Goal: Check status: Check status

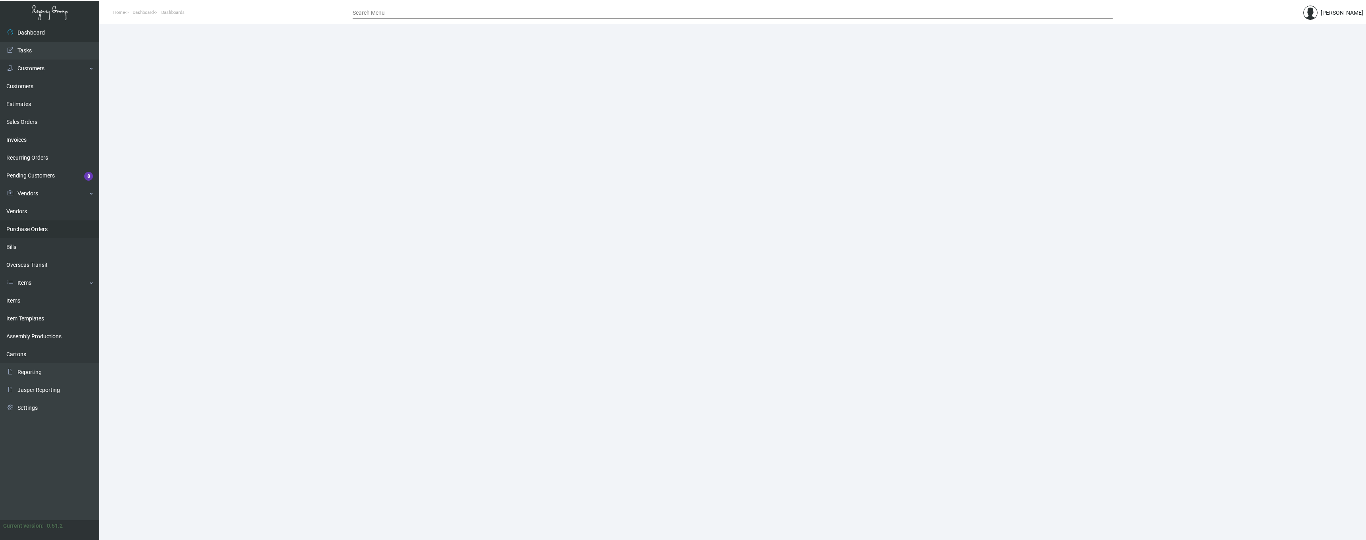
click at [32, 229] on link "Purchase Orders" at bounding box center [49, 229] width 99 height 18
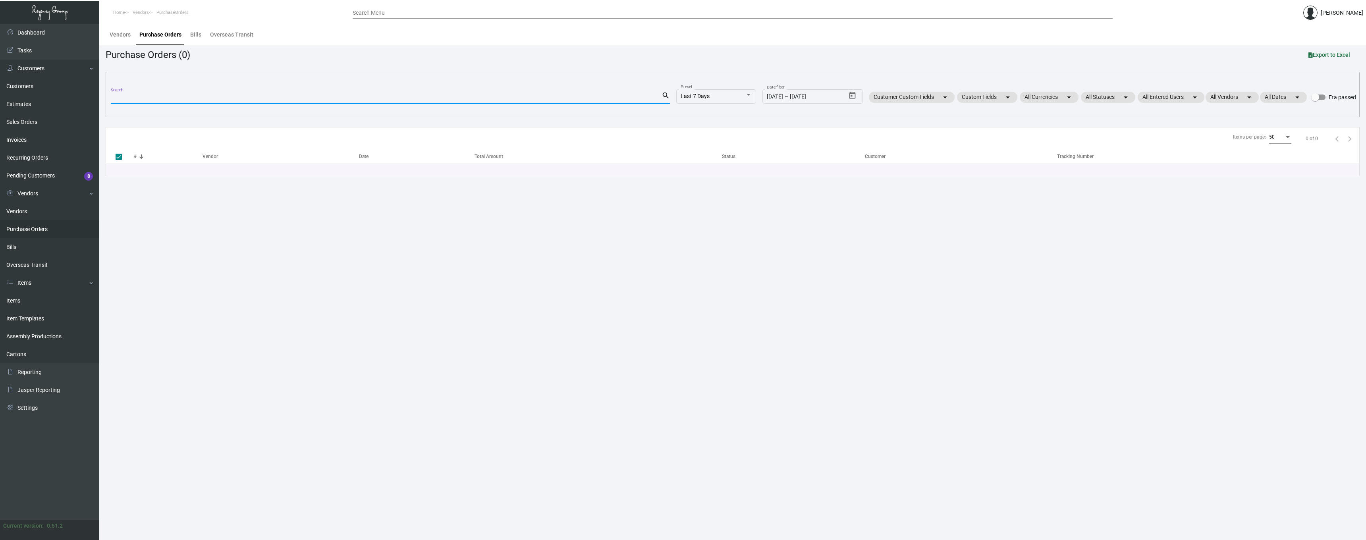
click at [304, 98] on input "Search" at bounding box center [386, 98] width 551 height 6
paste input "Wristband - VIP - Black"
type input "Wristband - VIP - Black"
drag, startPoint x: 167, startPoint y: 97, endPoint x: 89, endPoint y: 94, distance: 77.5
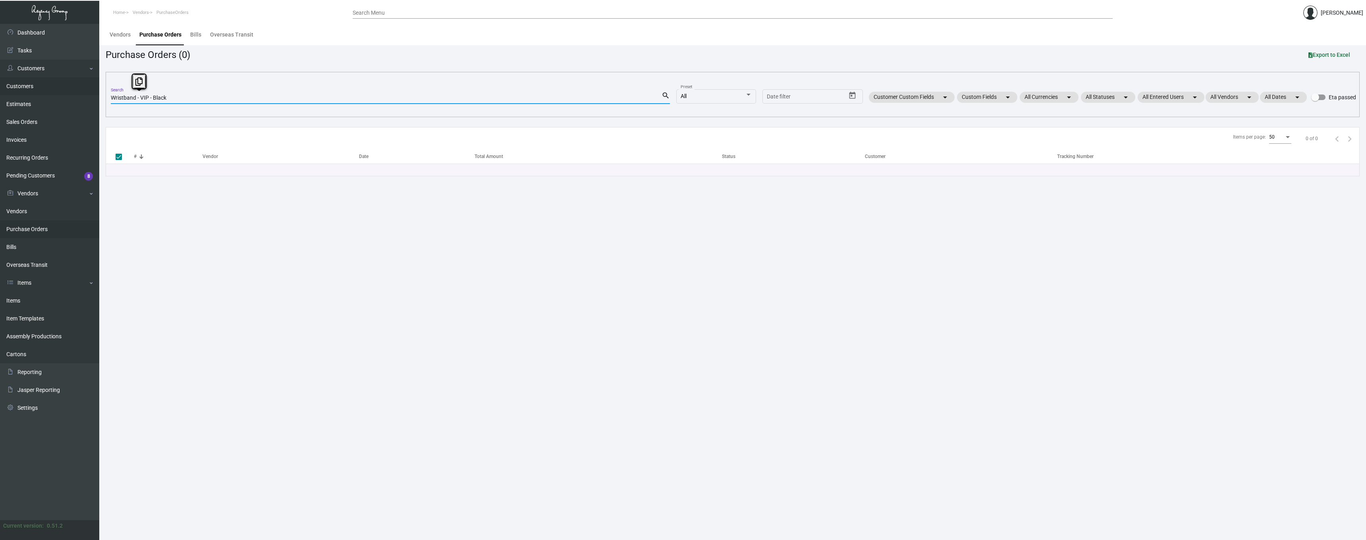
click at [89, 94] on div "Dashboard Dashboard Tasks Customers Customers Estimates Sales Orders Invoices R…" at bounding box center [683, 282] width 1366 height 516
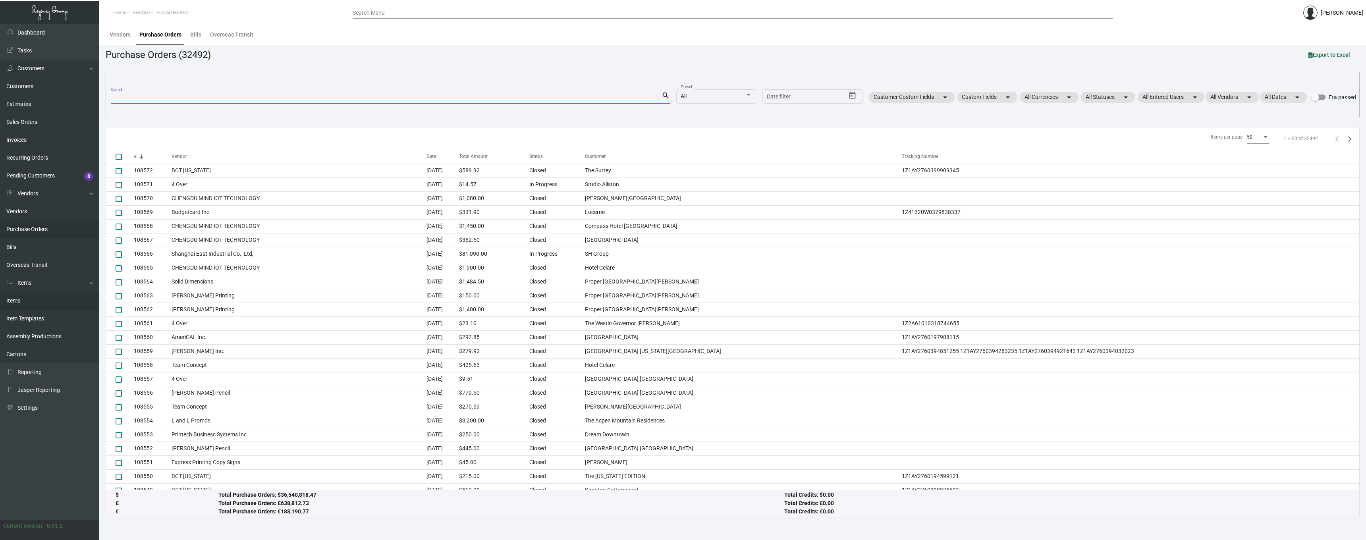
checkbox input "false"
click at [16, 301] on link "Items" at bounding box center [49, 301] width 99 height 18
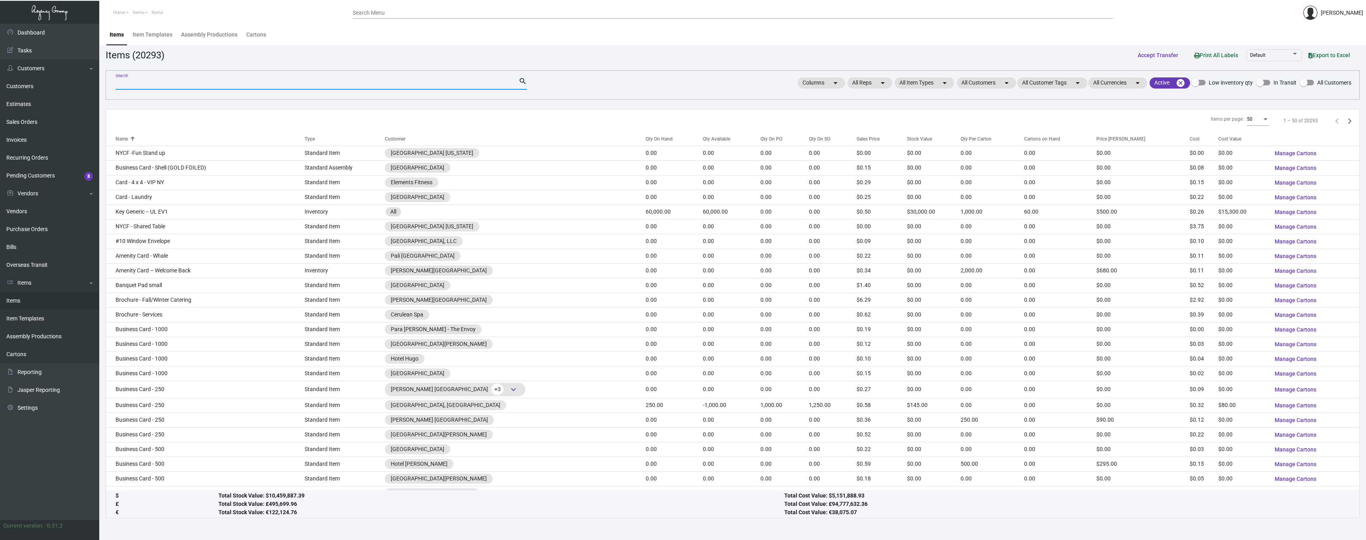
click at [216, 84] on input "Search" at bounding box center [317, 84] width 403 height 6
paste input "Wristband - VIP - Black"
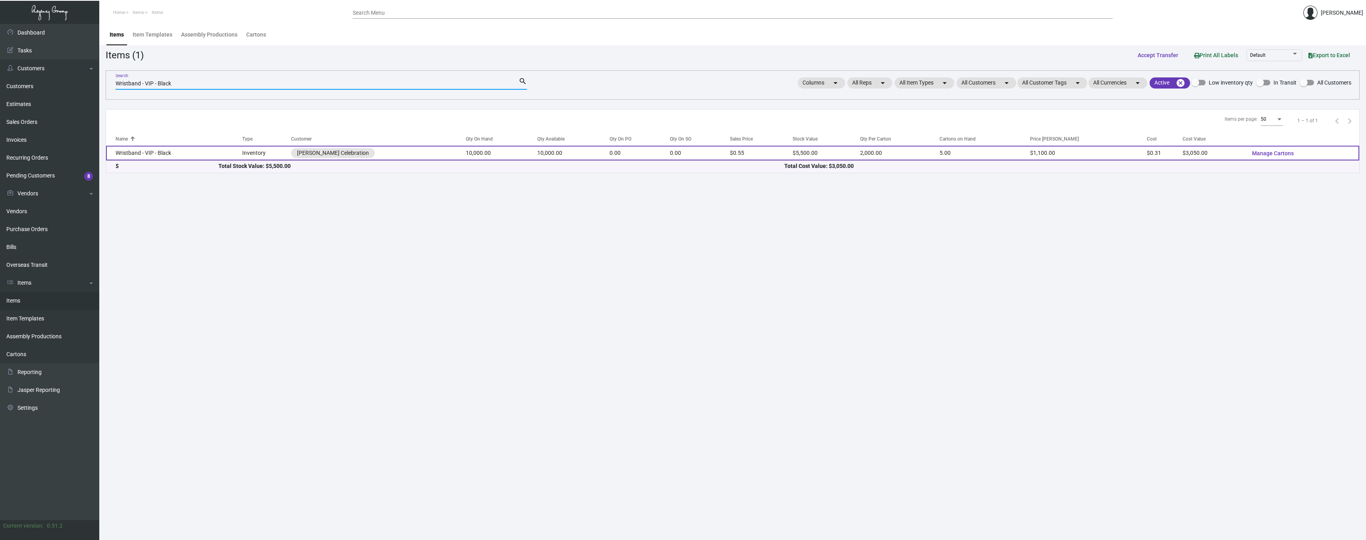
type input "Wristband - VIP - Black"
click at [166, 156] on td "Wristband - VIP - Black" at bounding box center [174, 153] width 136 height 15
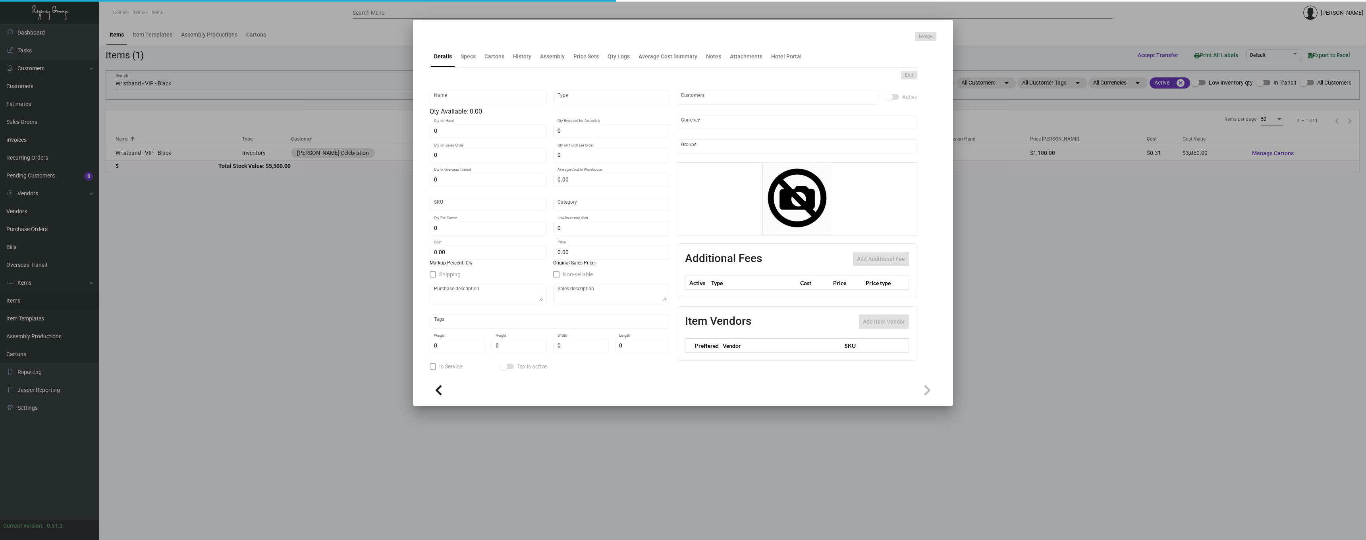
type input "Wristband - VIP - Black"
type input "Inventory"
type input "10,000"
type input "$ 0.313"
type input "Overseas"
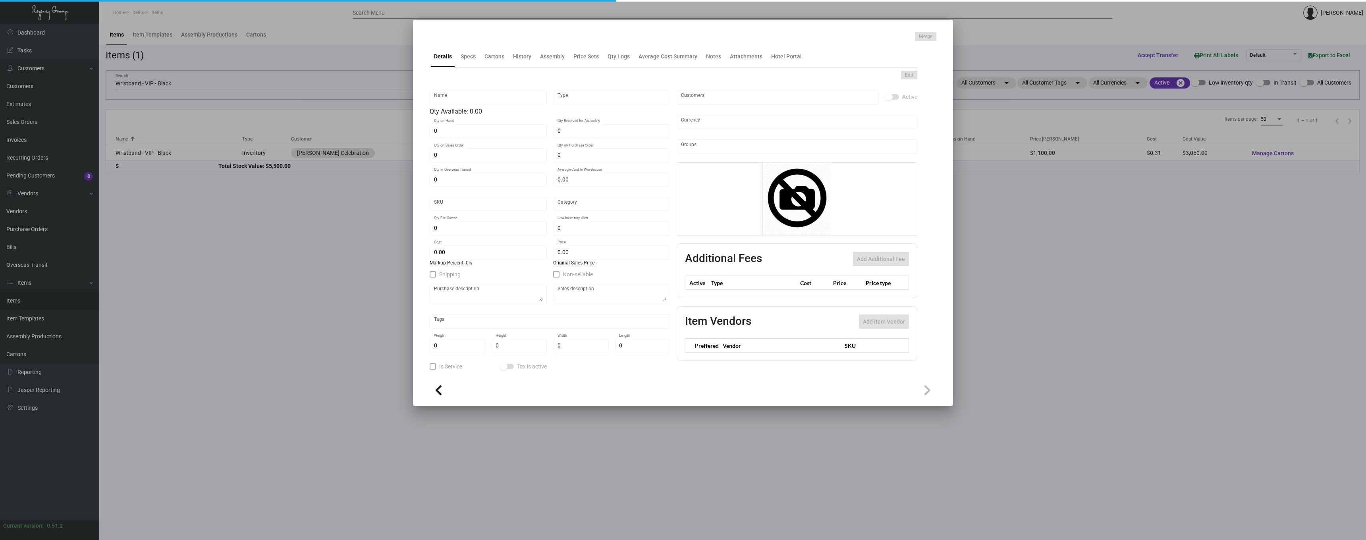
type input "2,000"
type input "$ 0.305"
type input "$ 0.55"
checkbox input "true"
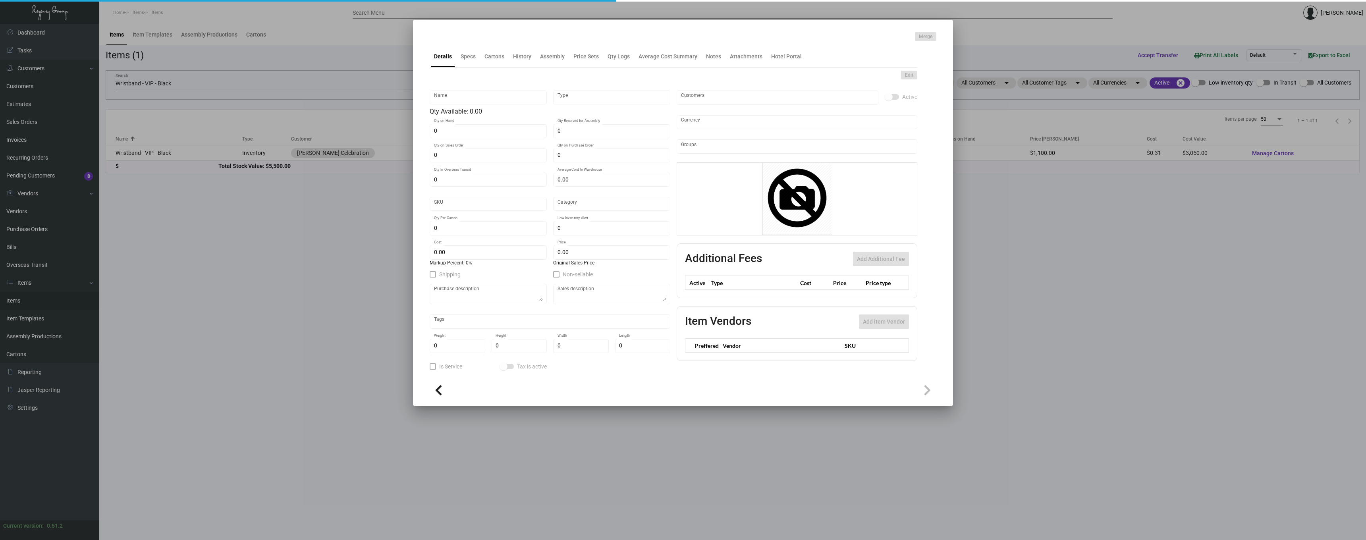
type input "United States Dollar $"
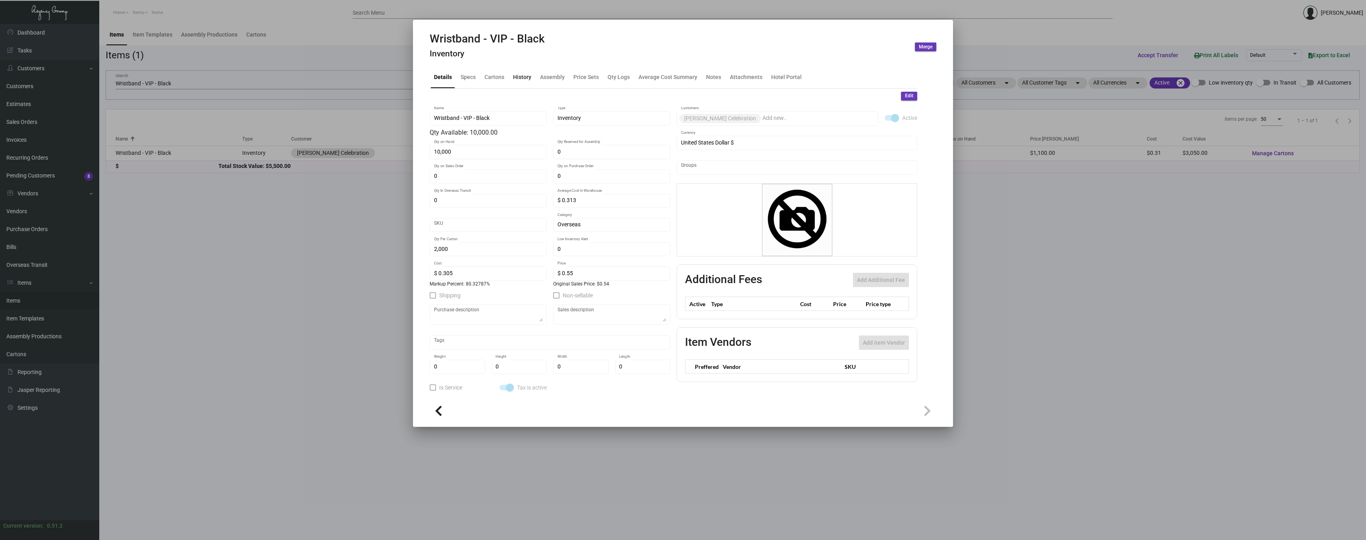
click at [520, 78] on div "History" at bounding box center [522, 77] width 18 height 8
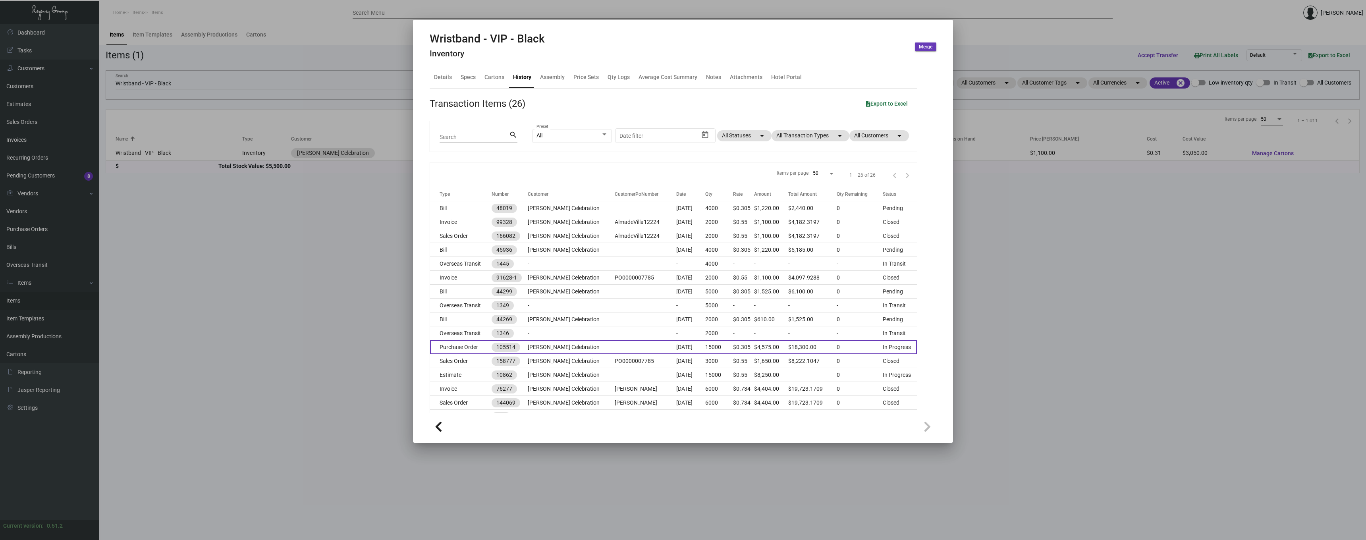
click at [464, 348] on td "Purchase Order" at bounding box center [461, 347] width 62 height 14
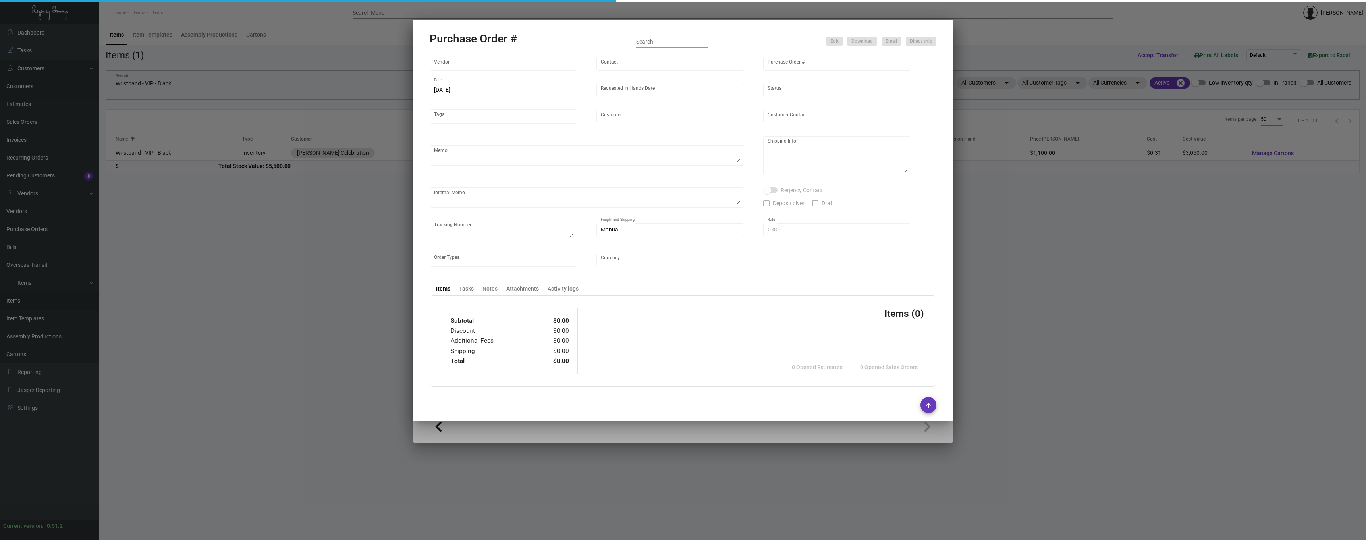
type input "CHENGDU MIND IOT TECHNOLOGY"
type input "[PERSON_NAME]"
type input "105514"
type input "[DATE]"
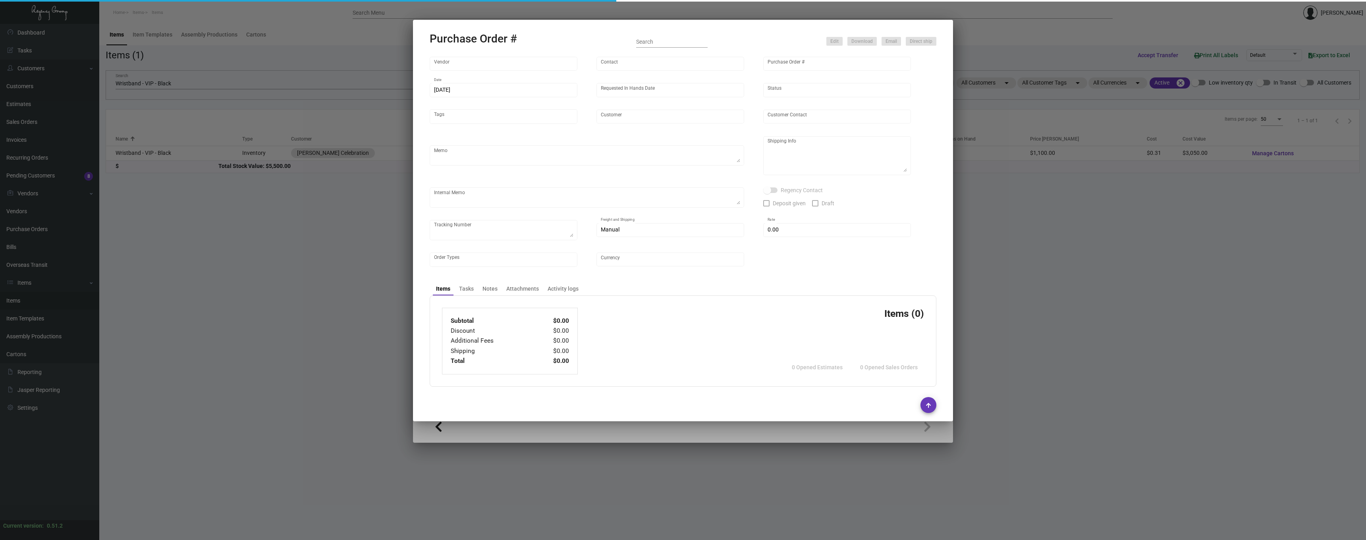
type input "[PERSON_NAME] Celebration"
type textarea "Please ship 2k (color), 2k (black) and 1k (green) by air, rest by boat - all to…"
type textarea "Regency Group NJ - [PERSON_NAME] [STREET_ADDRESS]"
checkbox input "true"
type input "$ 0.00"
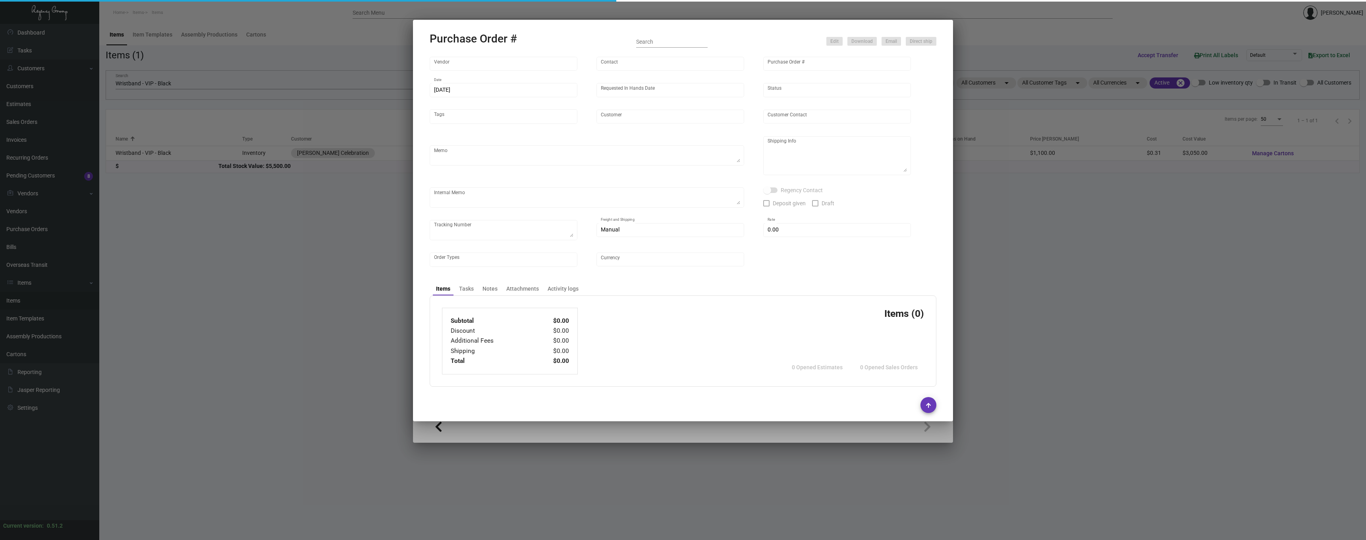
type input "United States Dollar $"
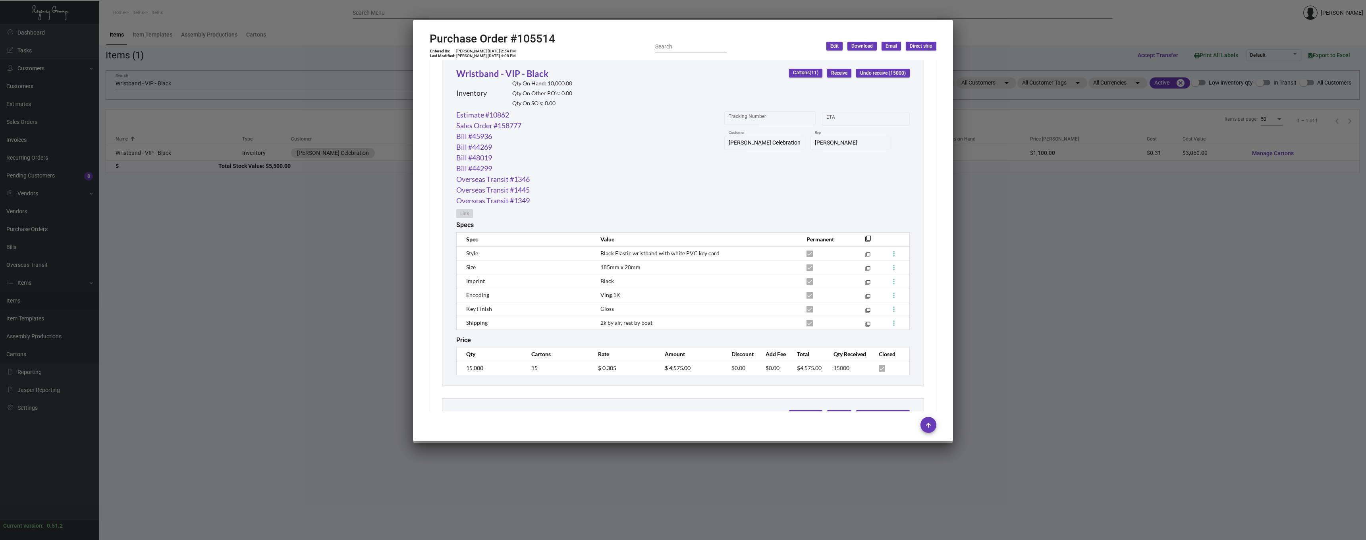
scroll to position [727, 0]
